Goal: Information Seeking & Learning: Learn about a topic

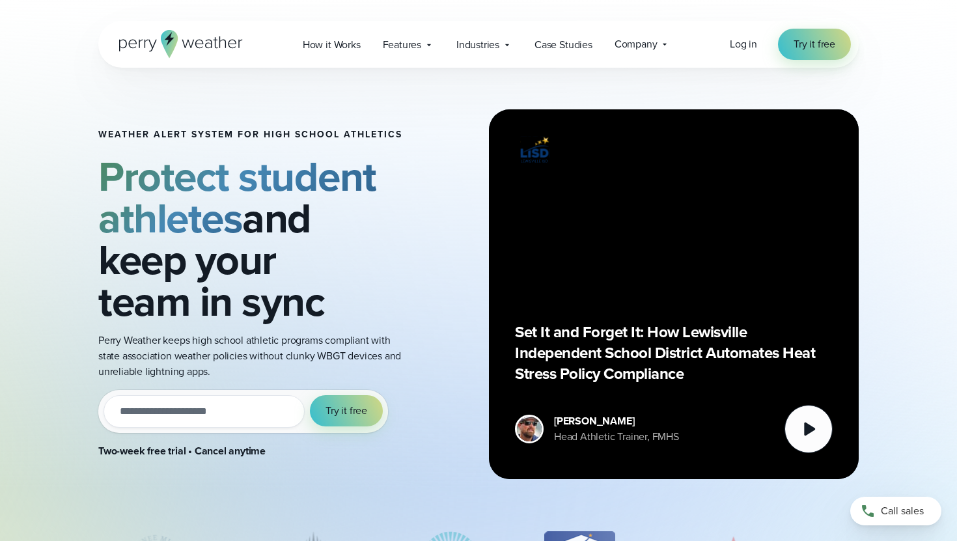
click at [186, 50] on icon at bounding box center [181, 44] width 124 height 28
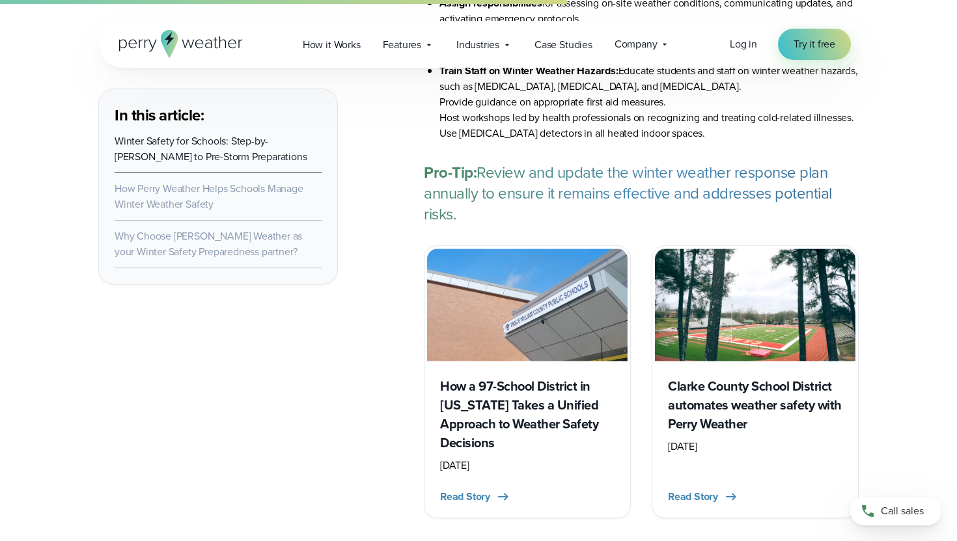
scroll to position [3067, 0]
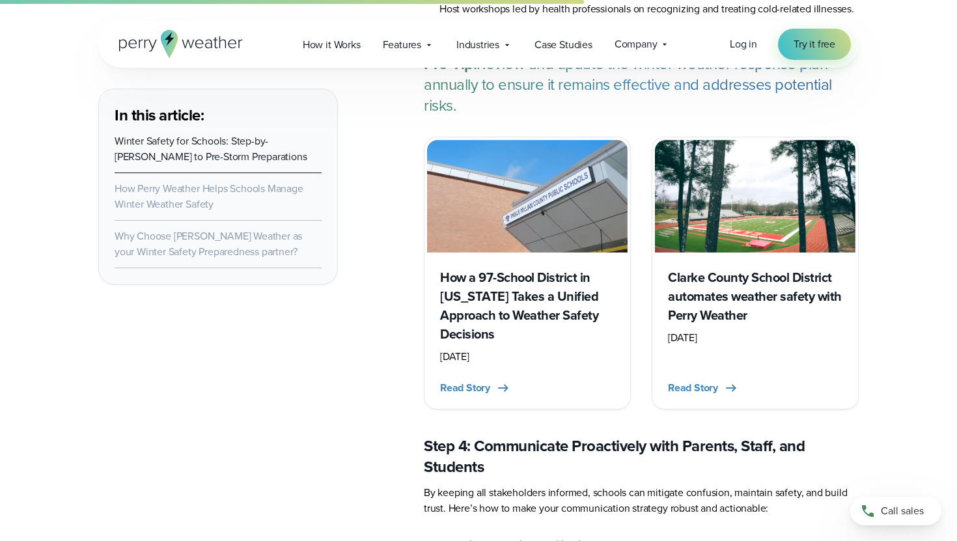
click at [518, 294] on h3 "How a 97-School District in [US_STATE] Takes a Unified Approach to Weather Safe…" at bounding box center [527, 306] width 174 height 76
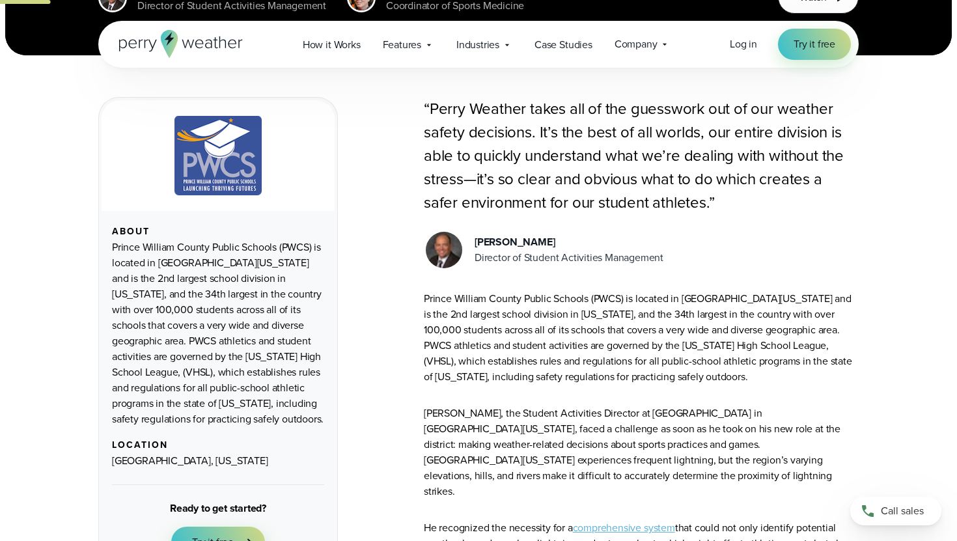
scroll to position [393, 0]
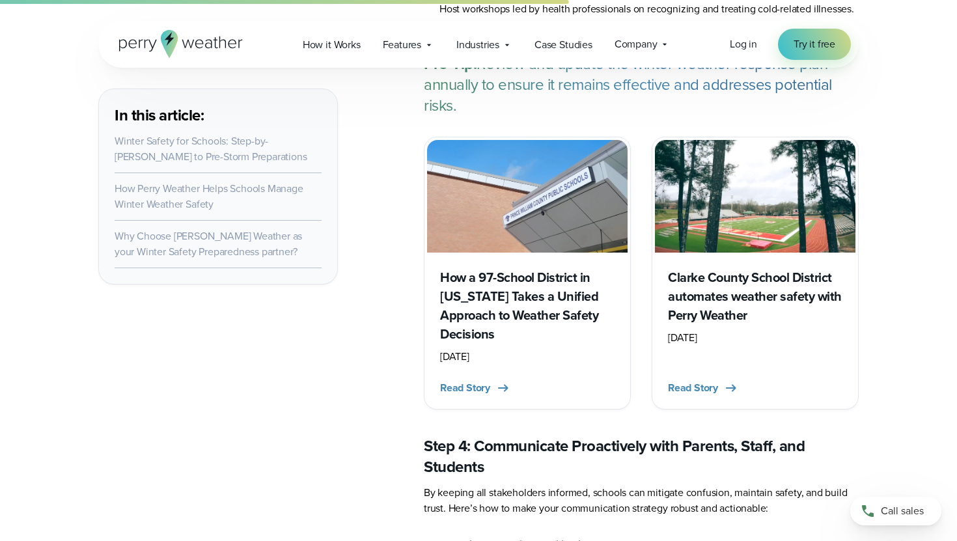
scroll to position [3067, 0]
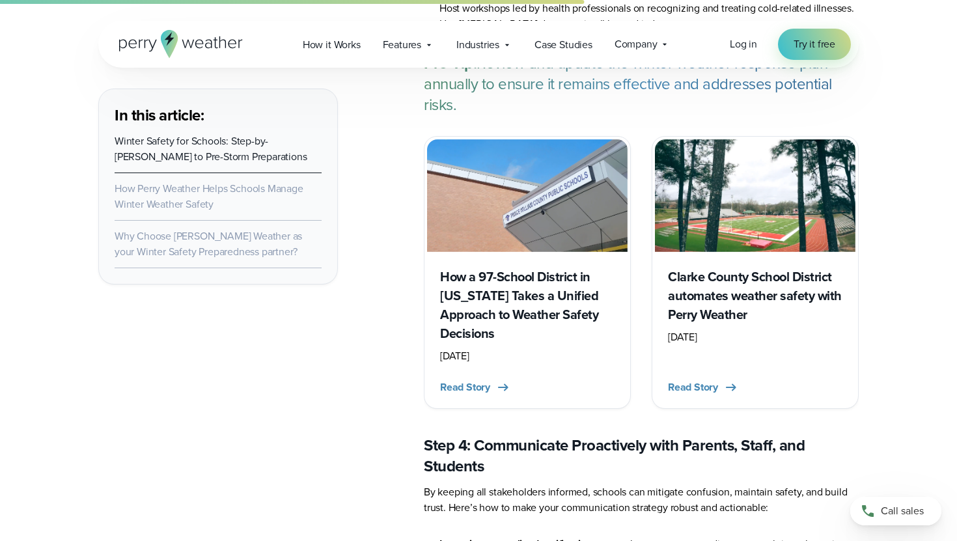
click at [217, 242] on link "Why Choose Perry Weather as your Winter Safety Preparedness partner?" at bounding box center [209, 244] width 188 height 31
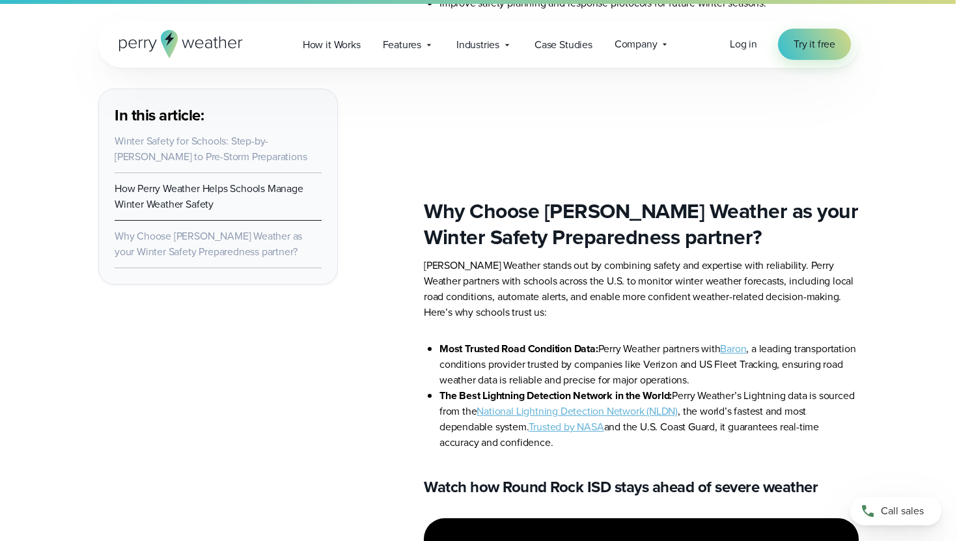
scroll to position [7279, 0]
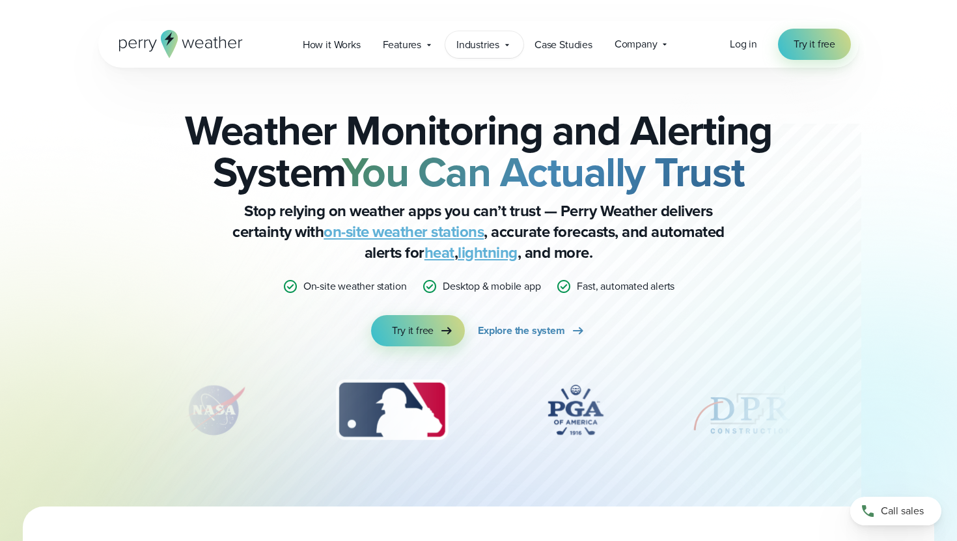
click at [485, 51] on span "Industries" at bounding box center [477, 45] width 43 height 16
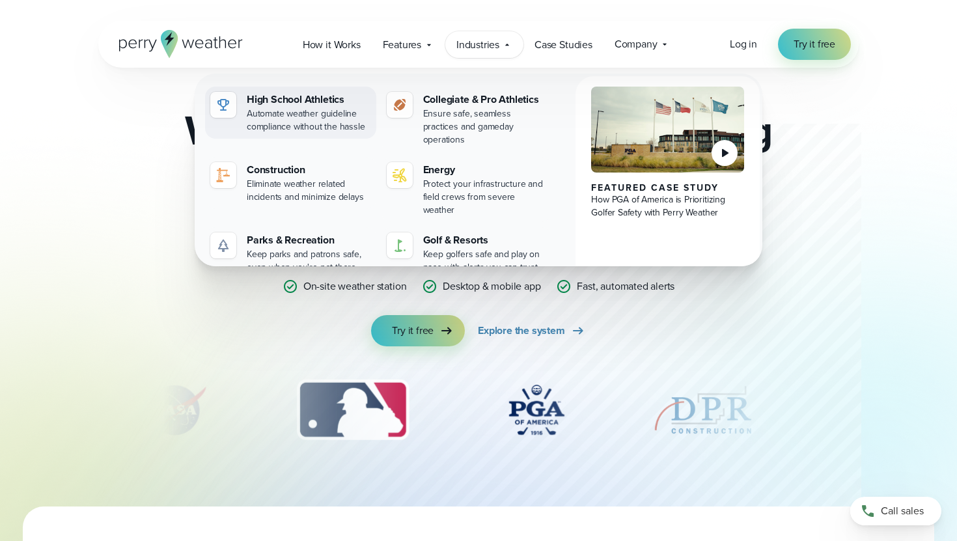
click at [294, 126] on div "Automate weather guideline compliance without the hassle" at bounding box center [309, 120] width 124 height 26
